Goal: Task Accomplishment & Management: Manage account settings

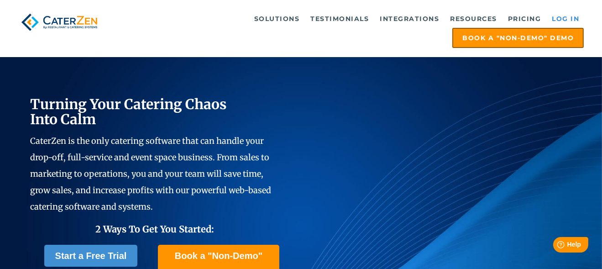
click at [572, 17] on link "Log in" at bounding box center [565, 19] width 36 height 18
click at [572, 19] on link "Log in" at bounding box center [565, 19] width 36 height 18
